Goal: Task Accomplishment & Management: Use online tool/utility

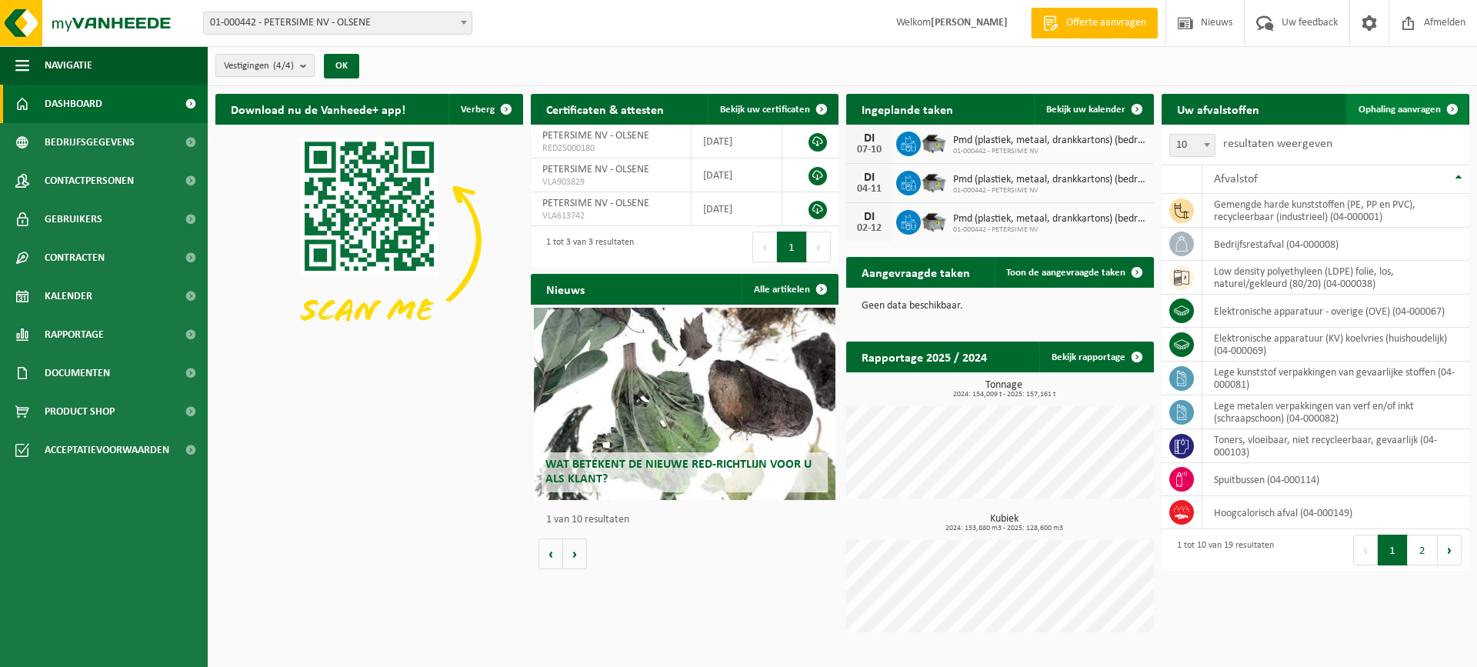
click at [1395, 105] on span "Ophaling aanvragen" at bounding box center [1400, 110] width 82 height 10
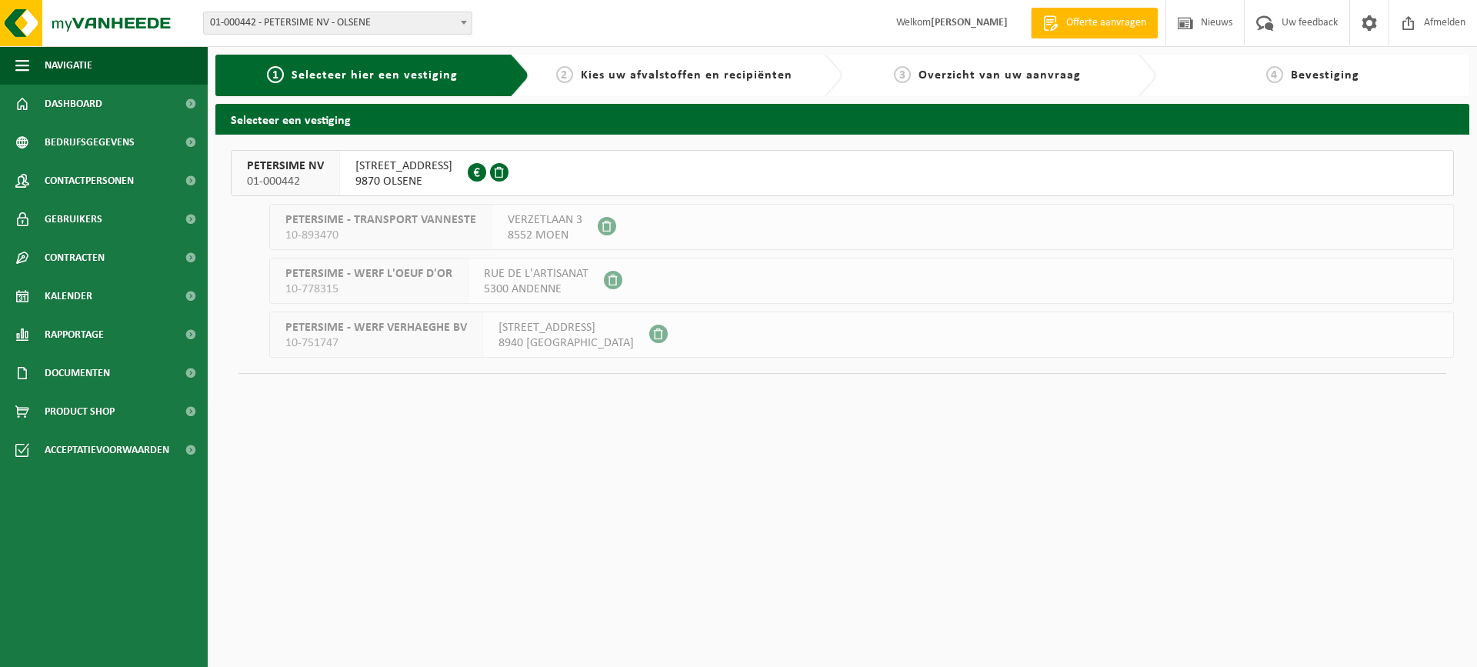
click at [635, 163] on button "PETERSIME NV 01-000442 CENTRUMSTRAAT 125 9870 OLSENE 0404.527.612" at bounding box center [842, 173] width 1223 height 46
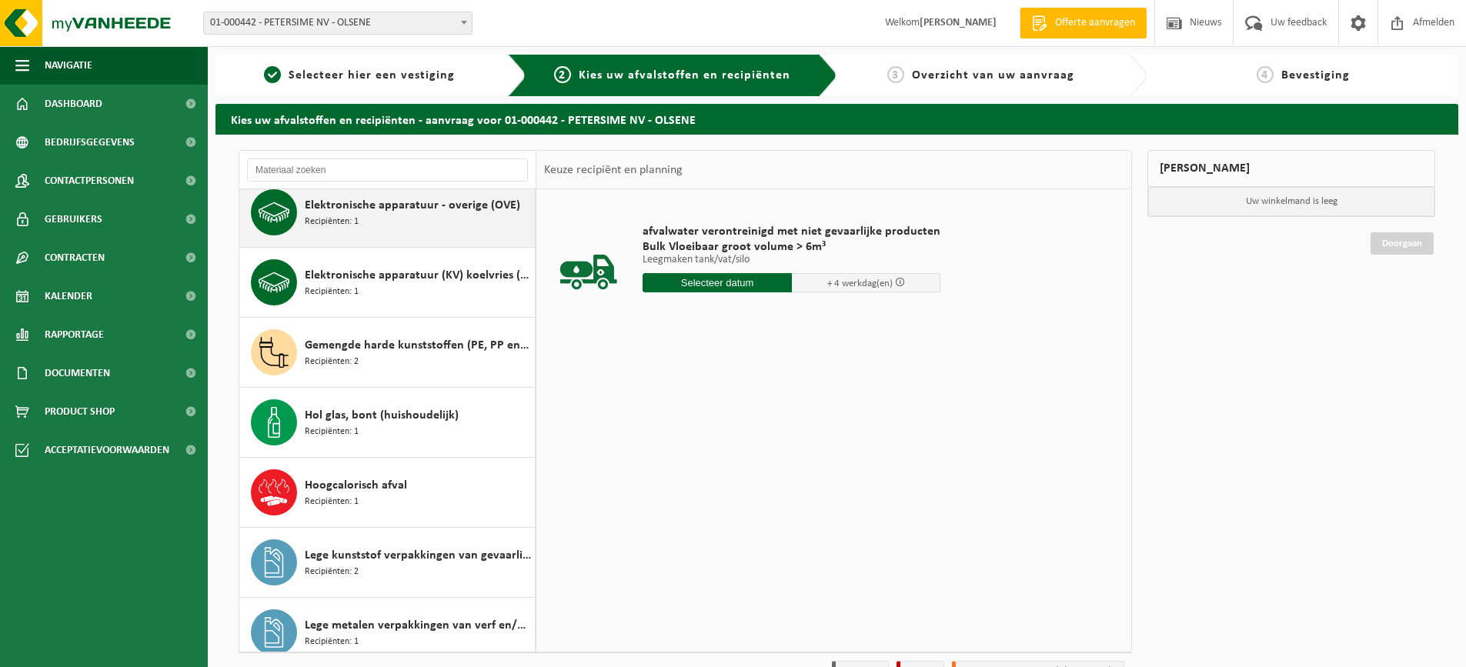
scroll to position [154, 0]
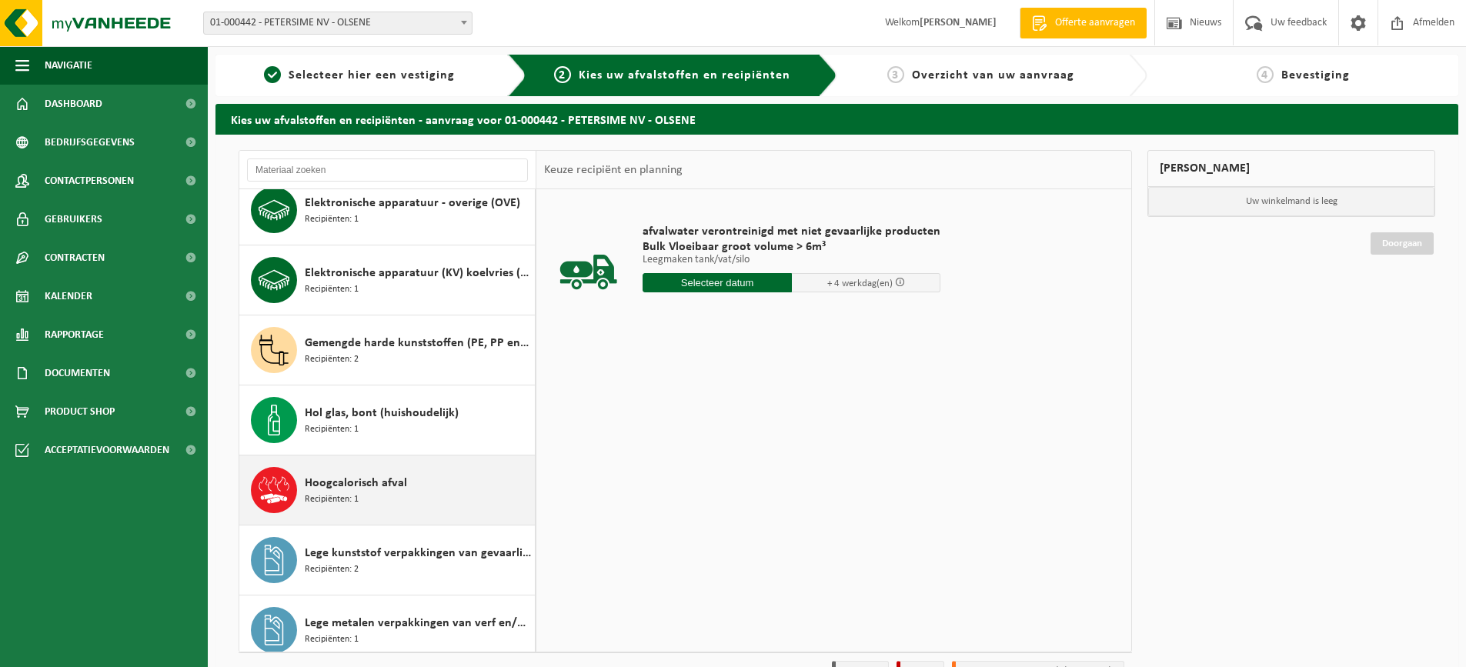
click at [435, 479] on div "Hoogcalorisch afval Recipiënten: 1" at bounding box center [418, 490] width 226 height 46
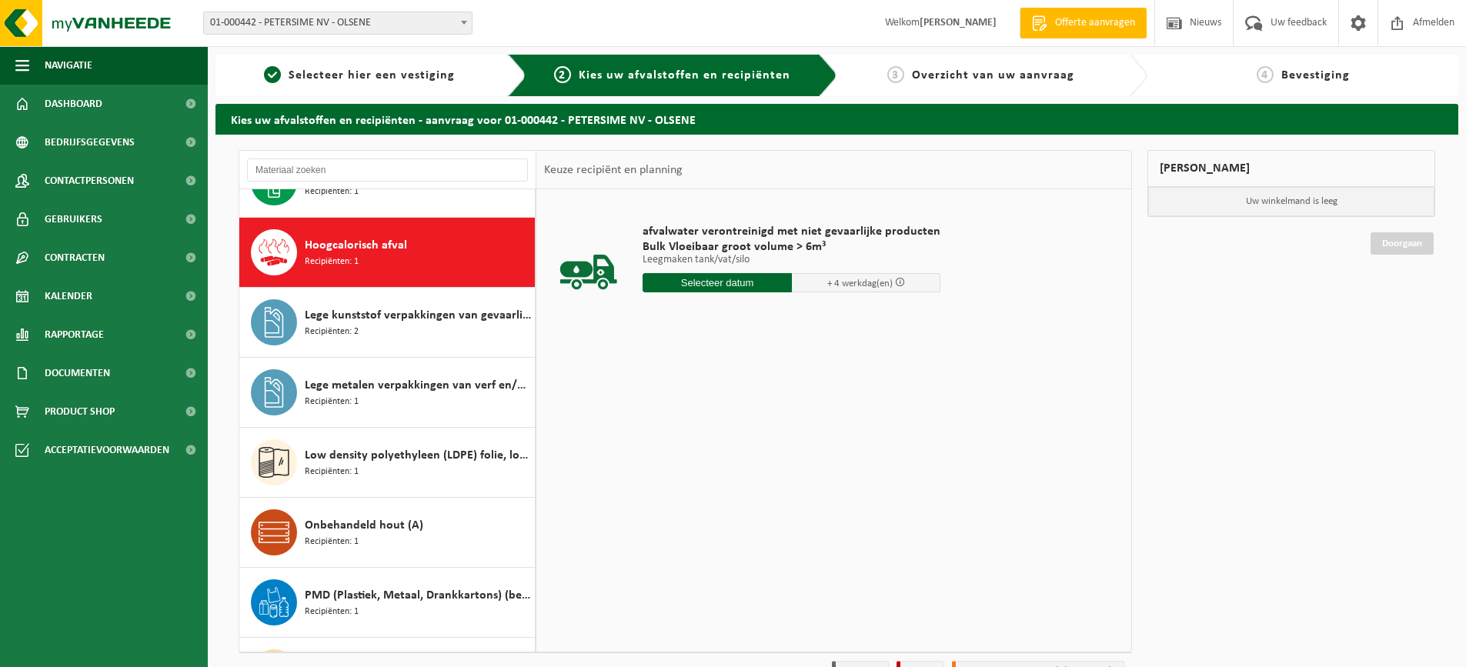
scroll to position [420, 0]
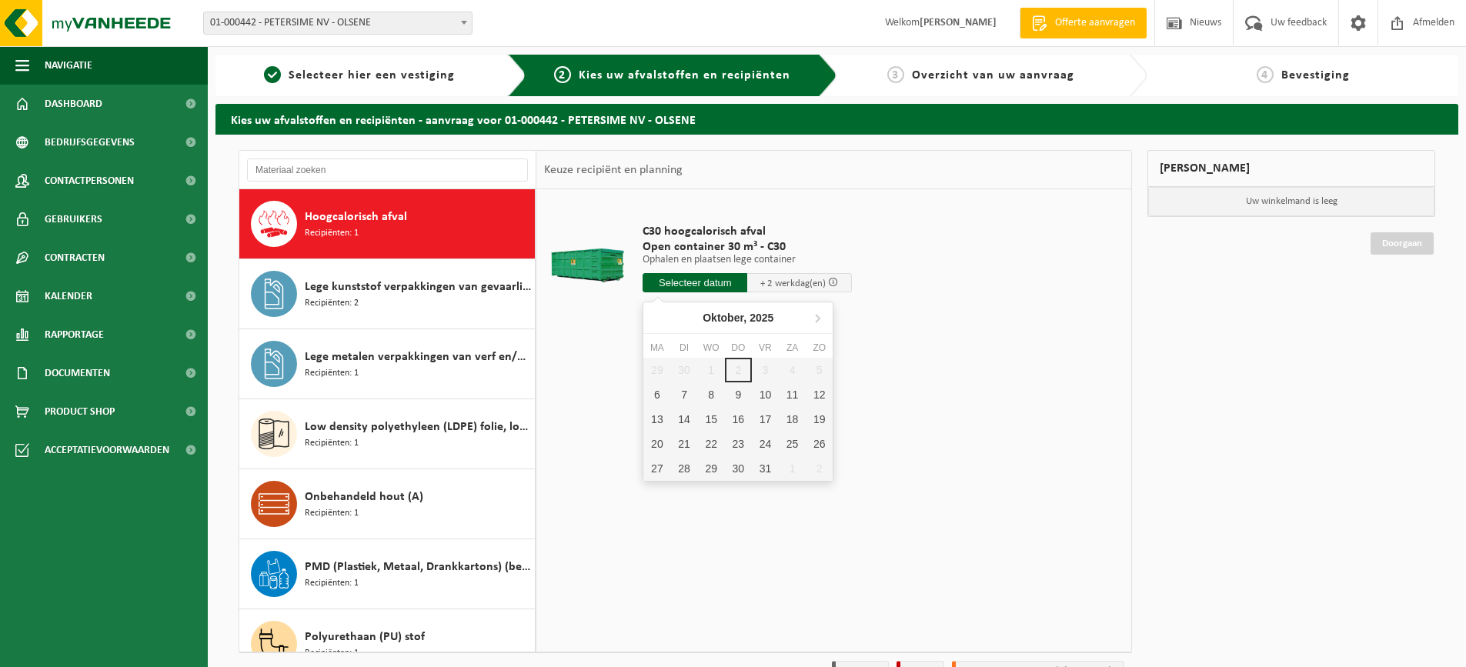
click at [694, 285] on input "text" at bounding box center [694, 282] width 105 height 19
click at [657, 392] on div "6" at bounding box center [656, 394] width 27 height 25
type input "Van 2025-10-06"
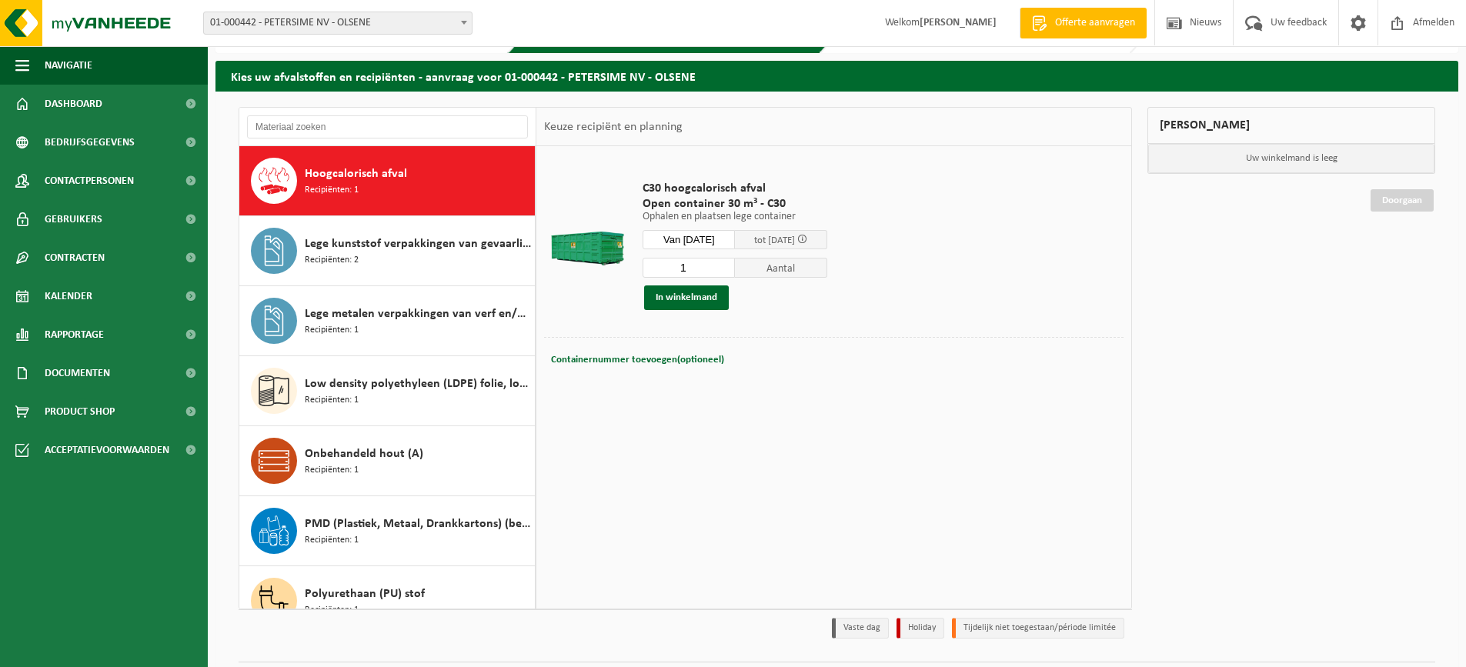
scroll to position [85, 0]
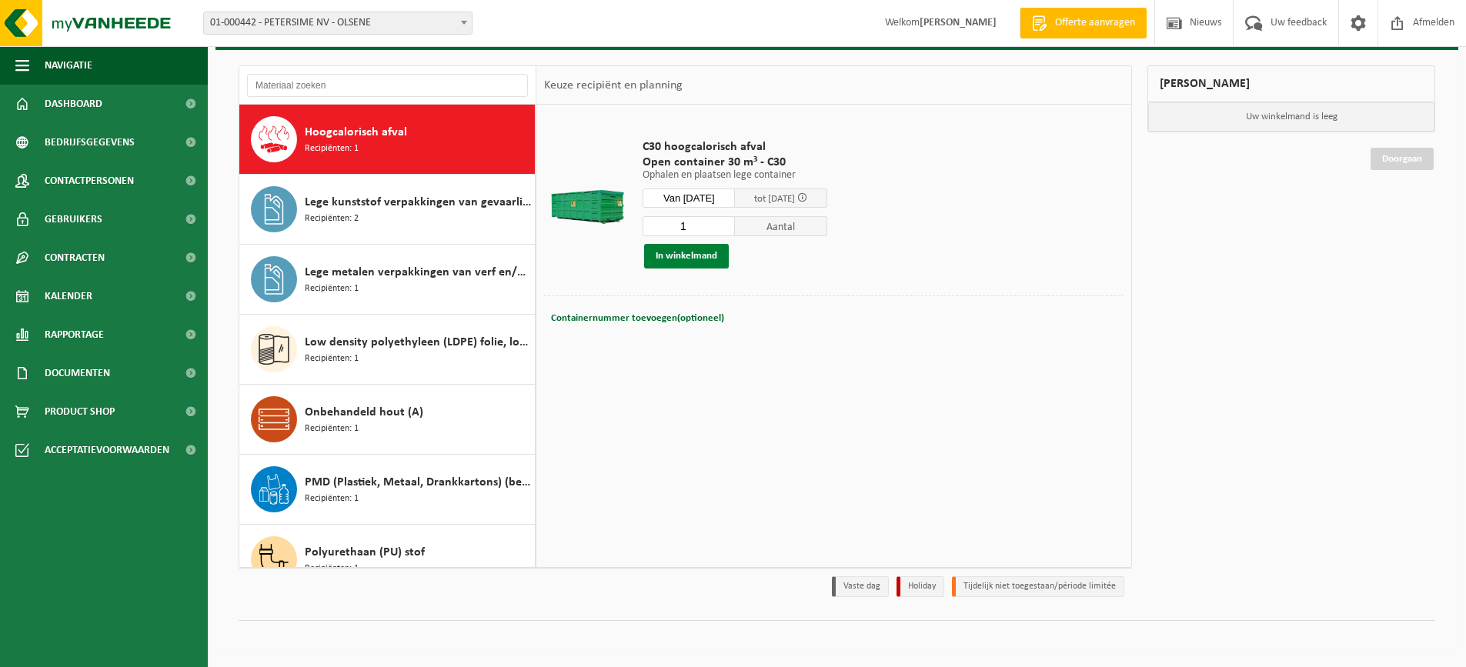
click at [706, 254] on button "In winkelmand" at bounding box center [686, 256] width 85 height 25
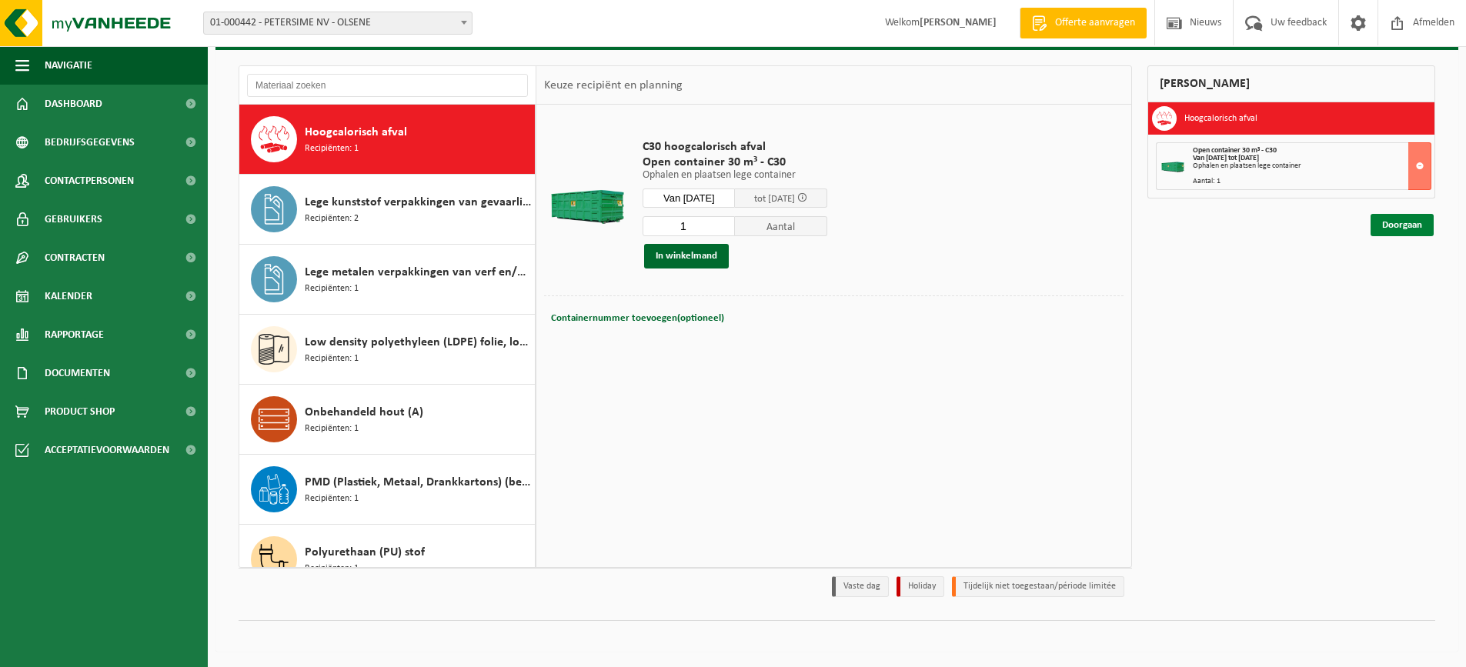
click at [1399, 223] on link "Doorgaan" at bounding box center [1401, 225] width 63 height 22
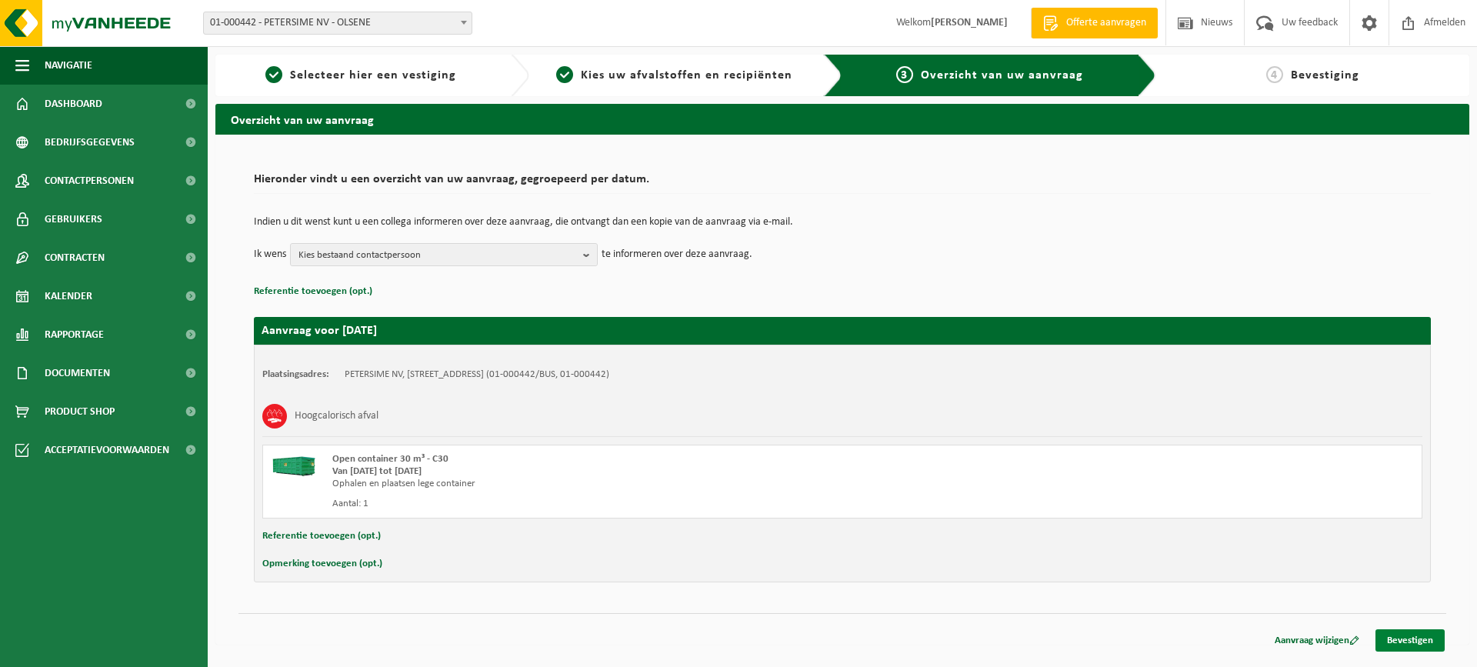
click at [1399, 637] on link "Bevestigen" at bounding box center [1410, 640] width 69 height 22
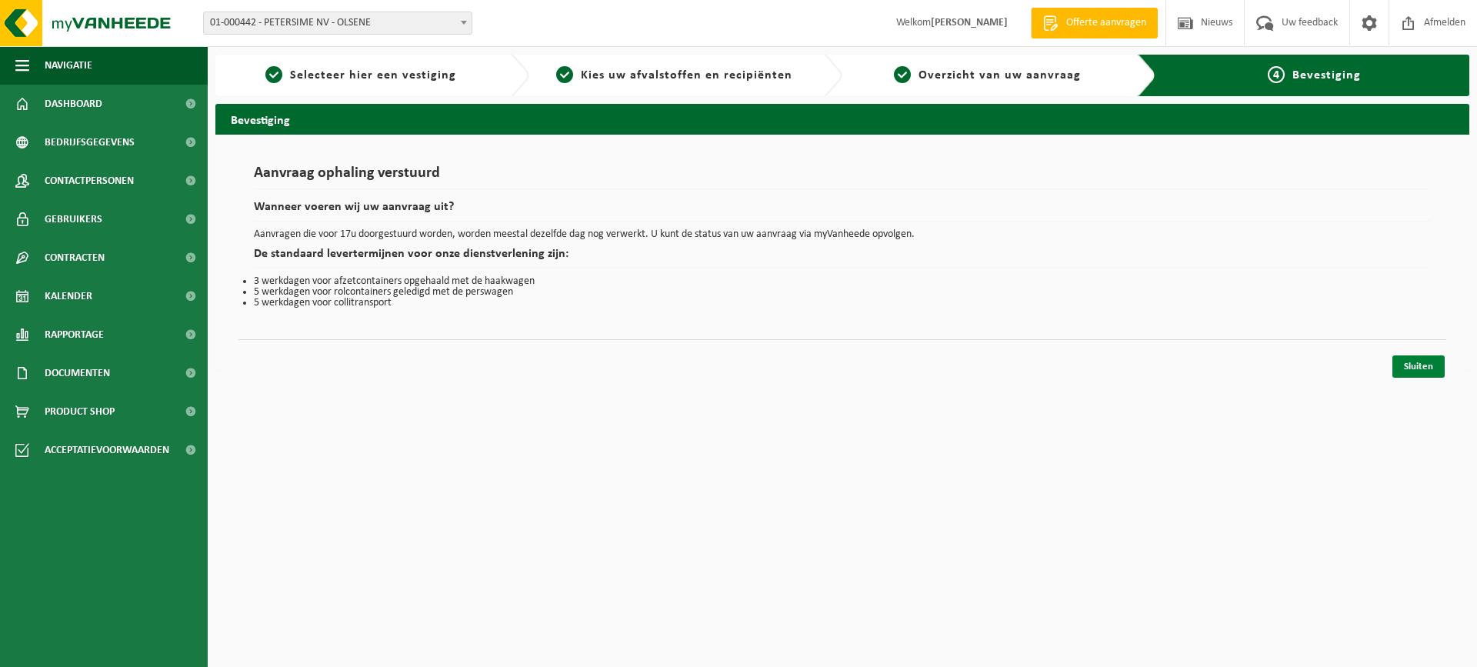
click at [1408, 367] on link "Sluiten" at bounding box center [1418, 366] width 52 height 22
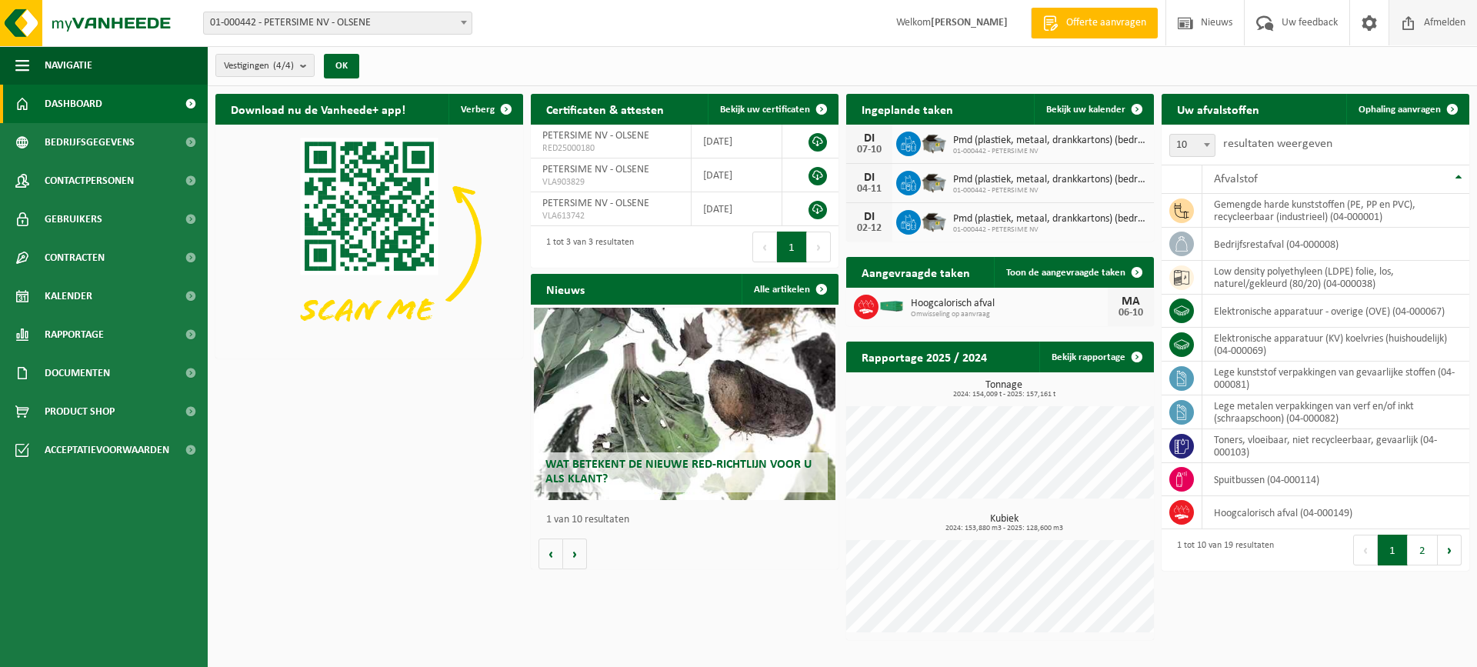
click at [1449, 21] on span "Afmelden" at bounding box center [1444, 22] width 49 height 45
